Goal: Find specific page/section: Find specific page/section

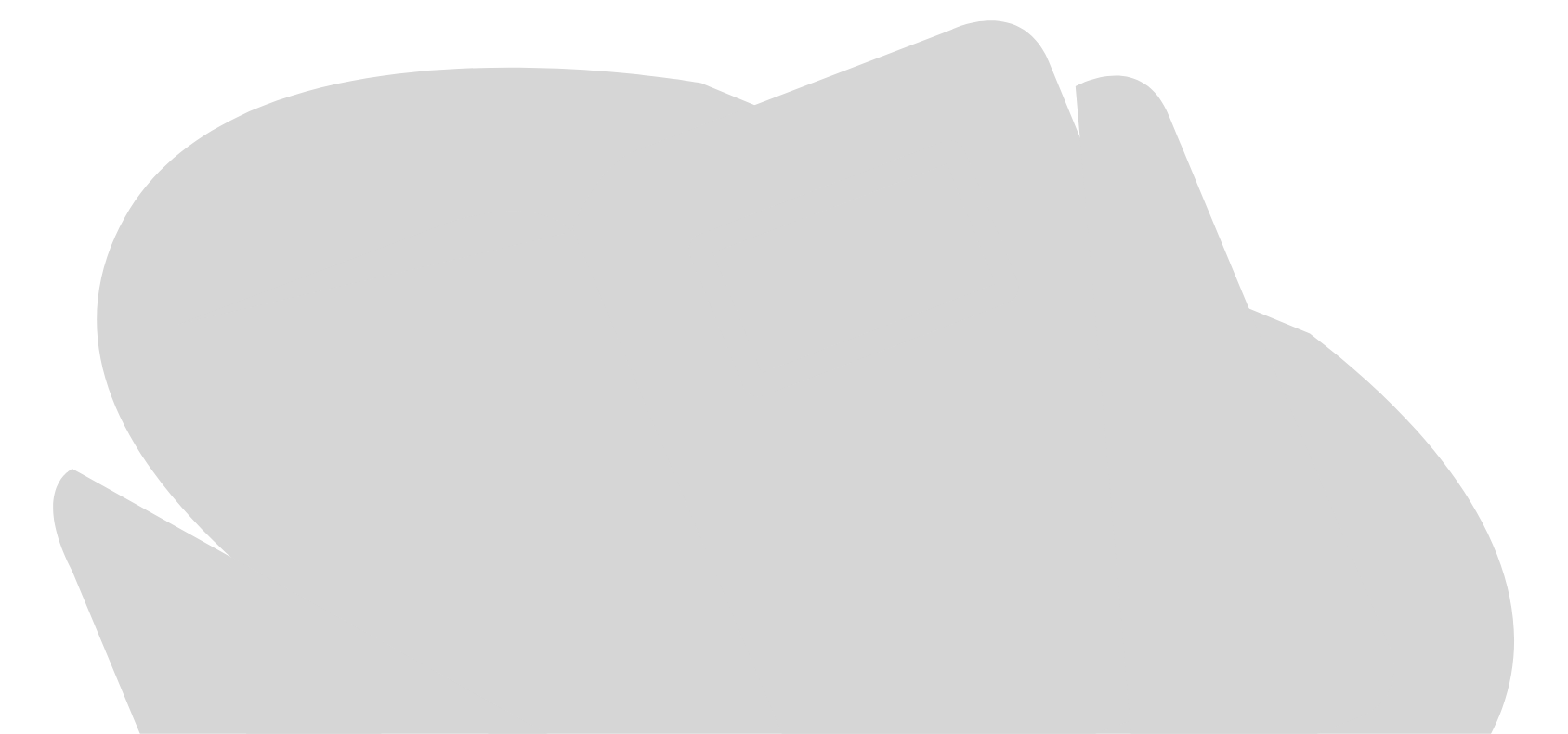
scroll to position [877, 0]
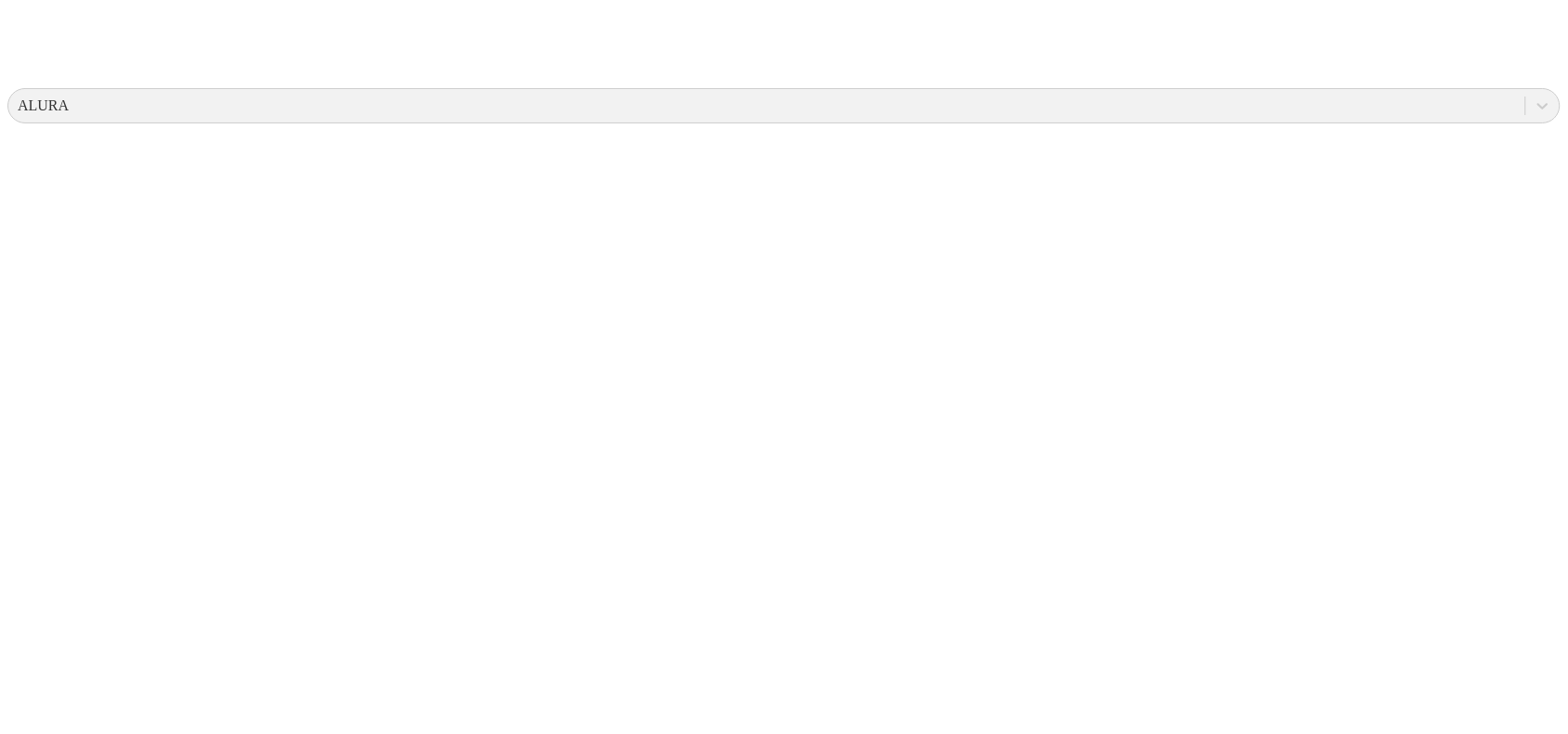
scroll to position [0, 0]
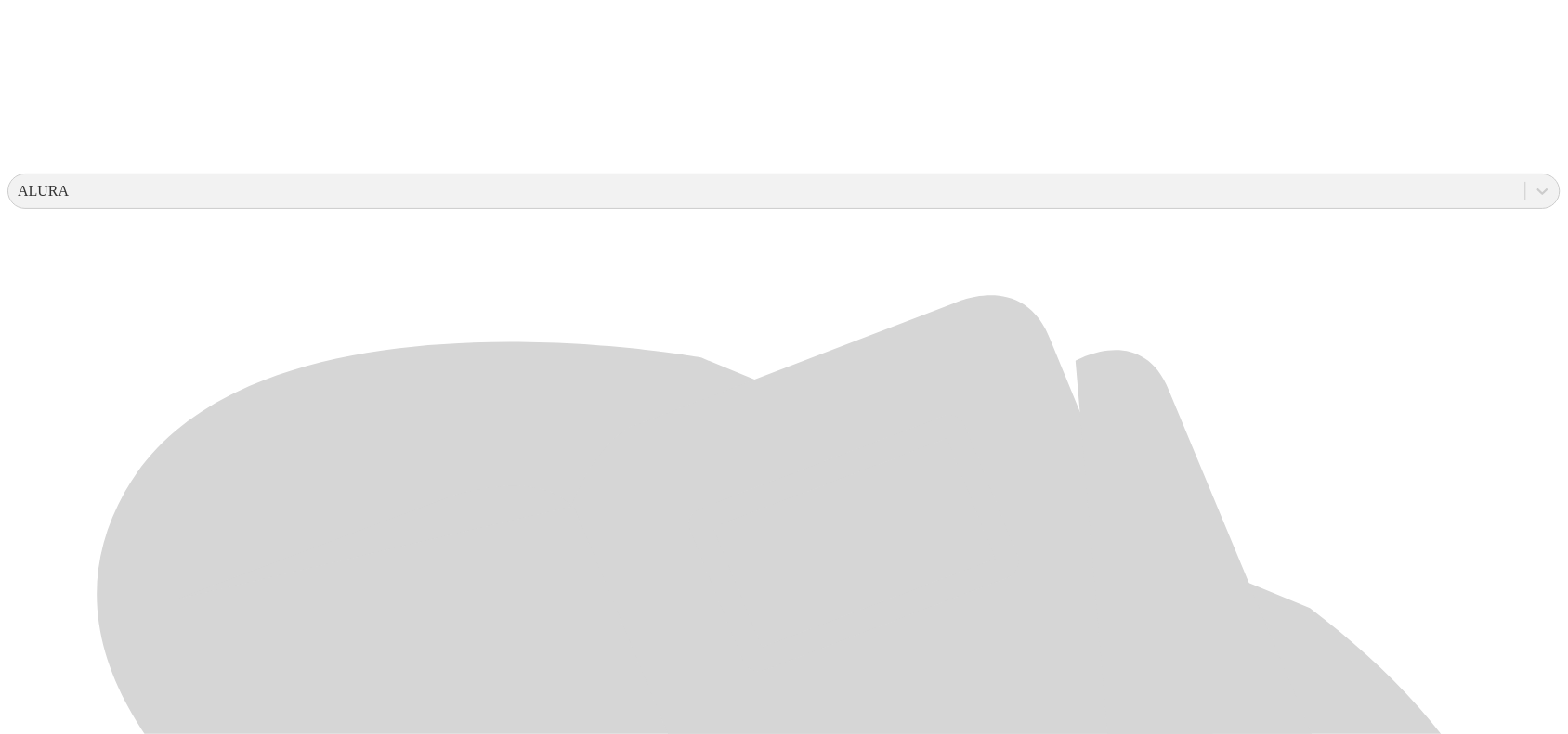
scroll to position [877, 0]
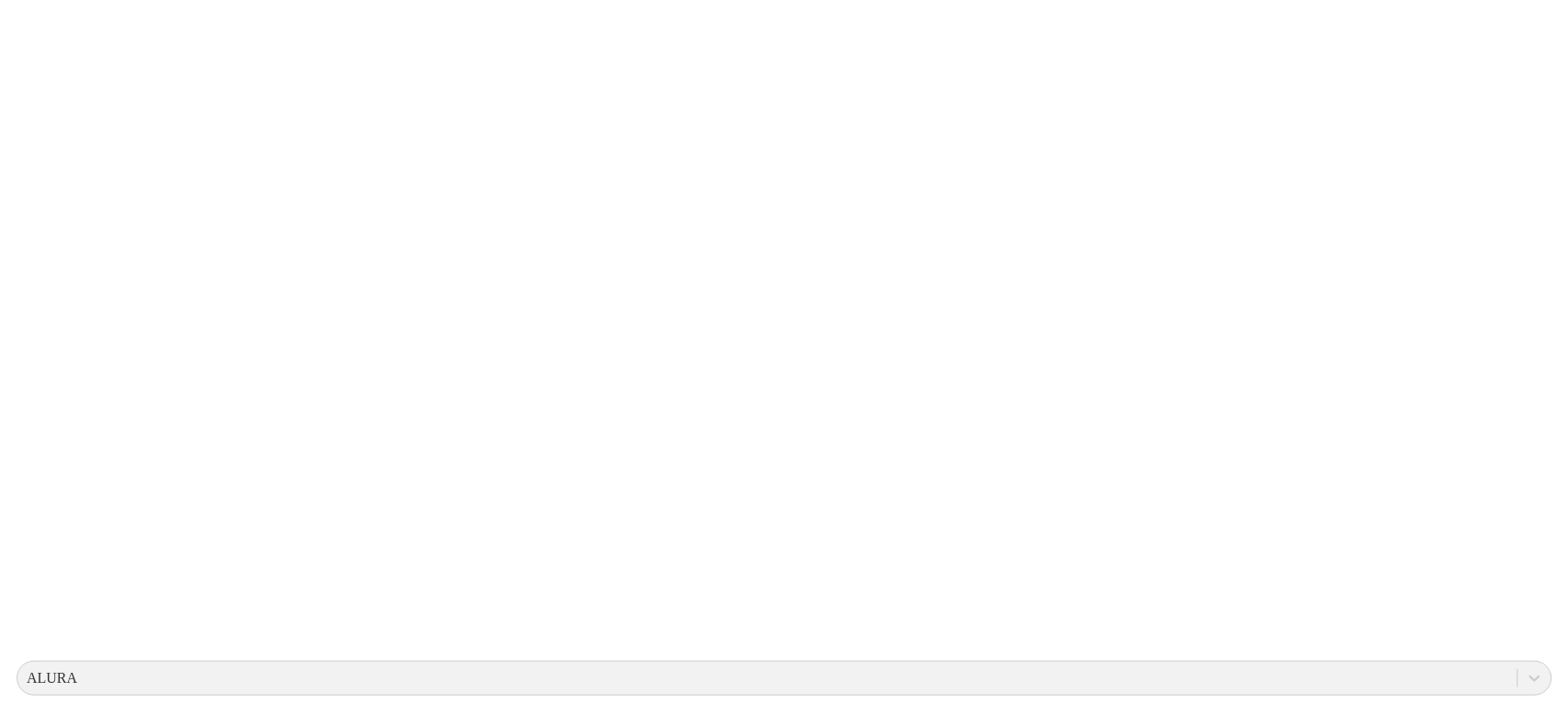
scroll to position [0, 0]
